Goal: Use online tool/utility: Utilize a website feature to perform a specific function

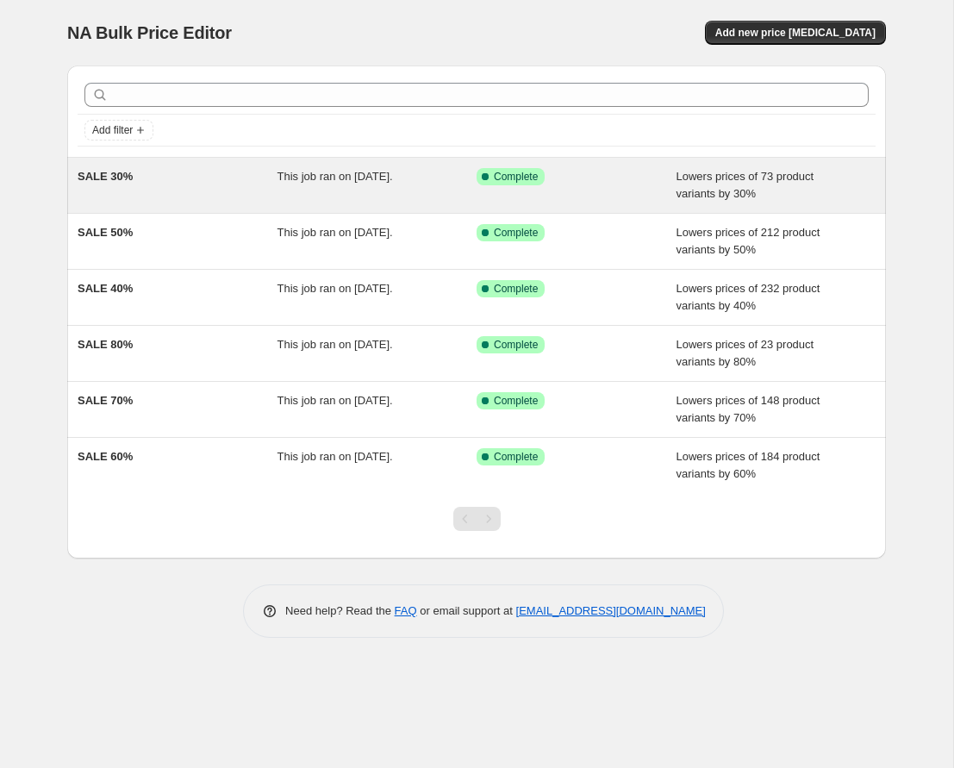
click at [708, 193] on span "Lowers prices of 73 product variants by 30%" at bounding box center [745, 185] width 138 height 30
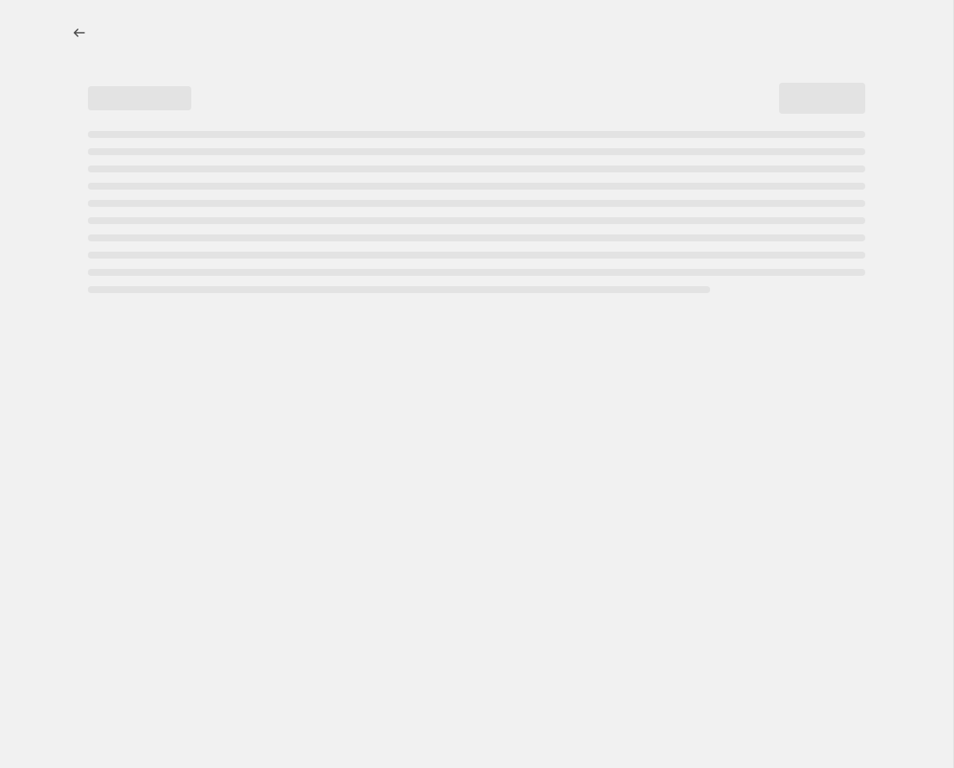
select select "percentage"
select select "tag"
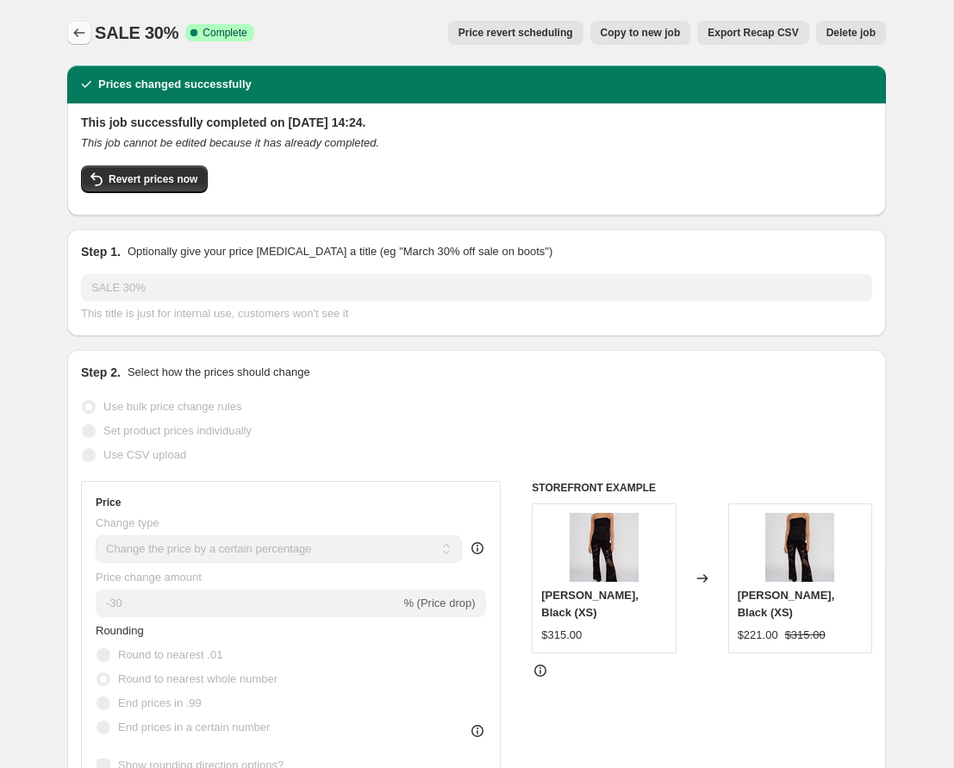
click at [73, 31] on icon "Price change jobs" at bounding box center [79, 32] width 17 height 17
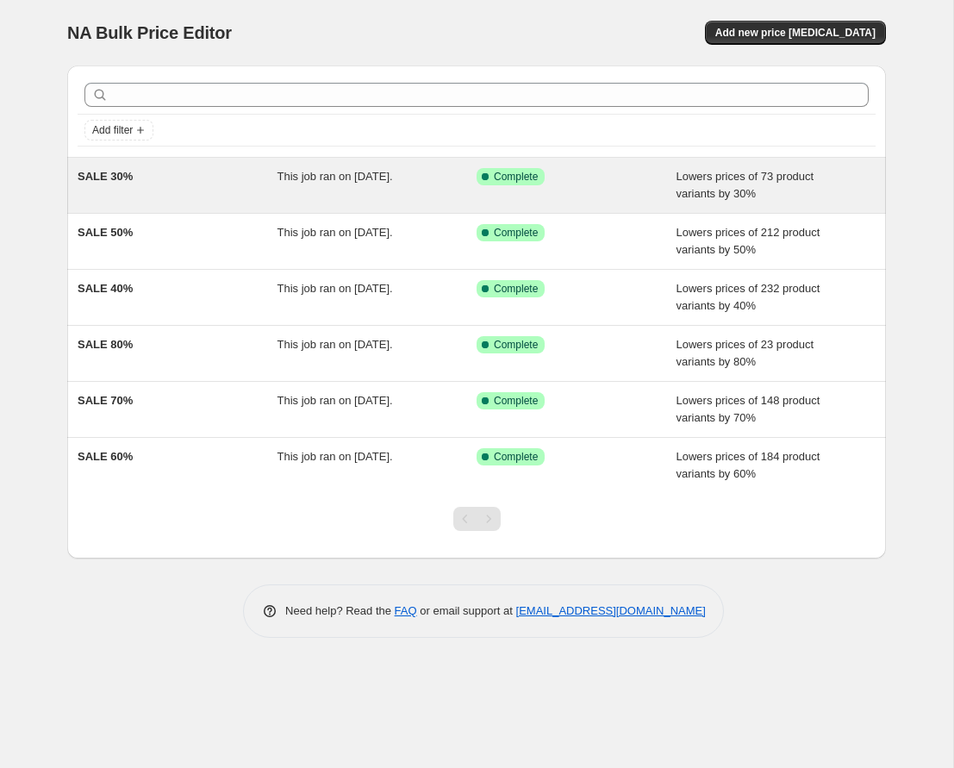
click at [494, 190] on div "Success Complete Complete" at bounding box center [576, 185] width 200 height 34
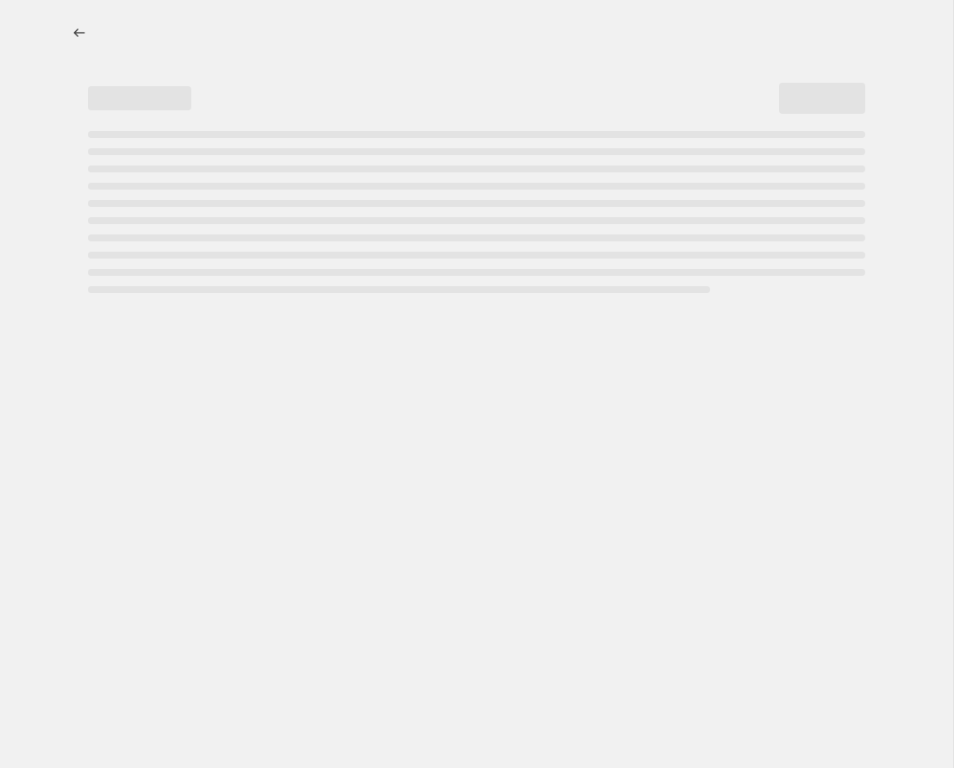
select select "percentage"
select select "tag"
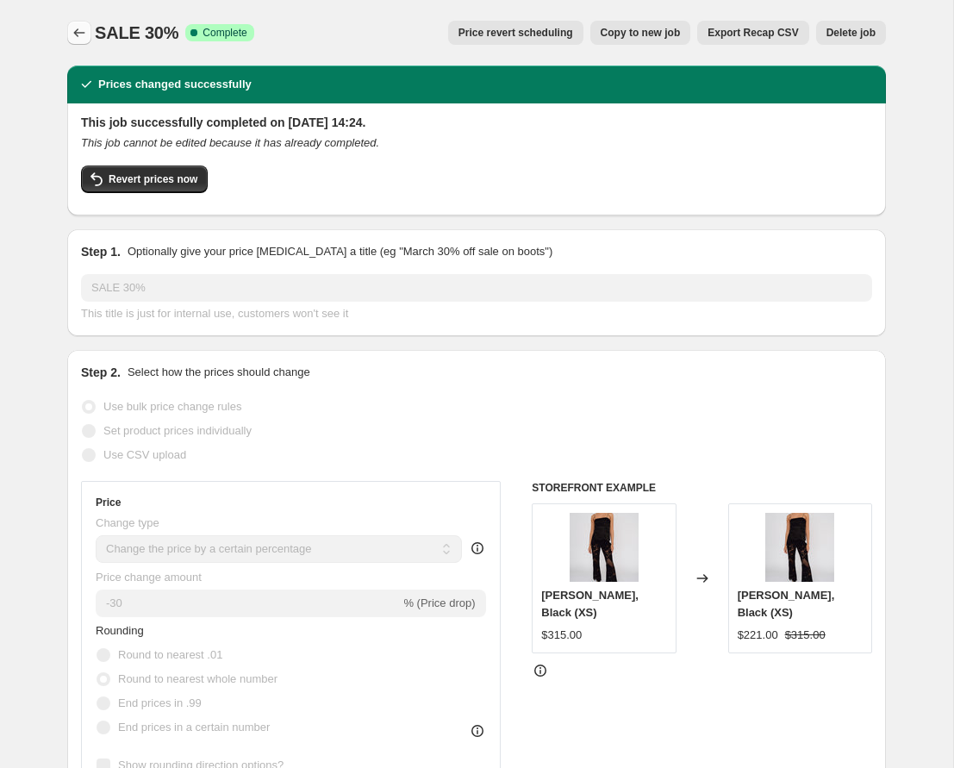
click at [77, 32] on icon "Price change jobs" at bounding box center [79, 32] width 17 height 17
